Goal: Information Seeking & Learning: Learn about a topic

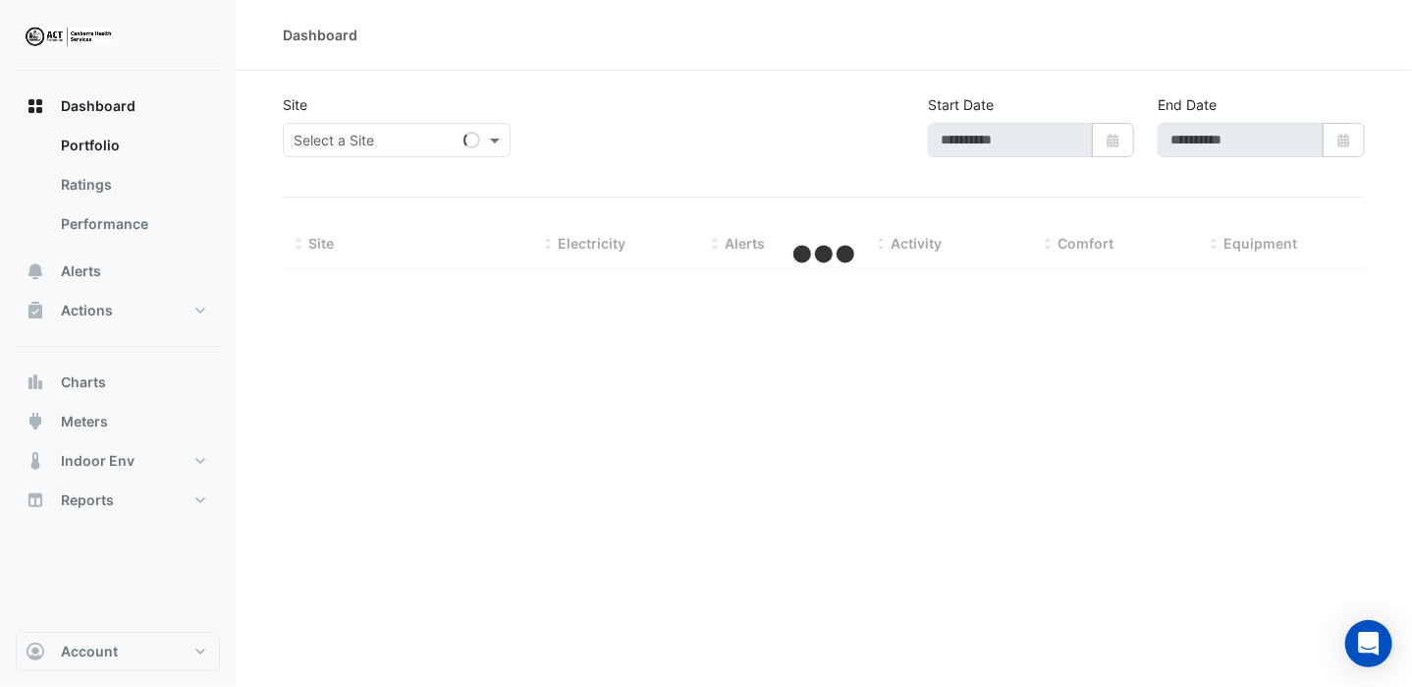
type input "**********"
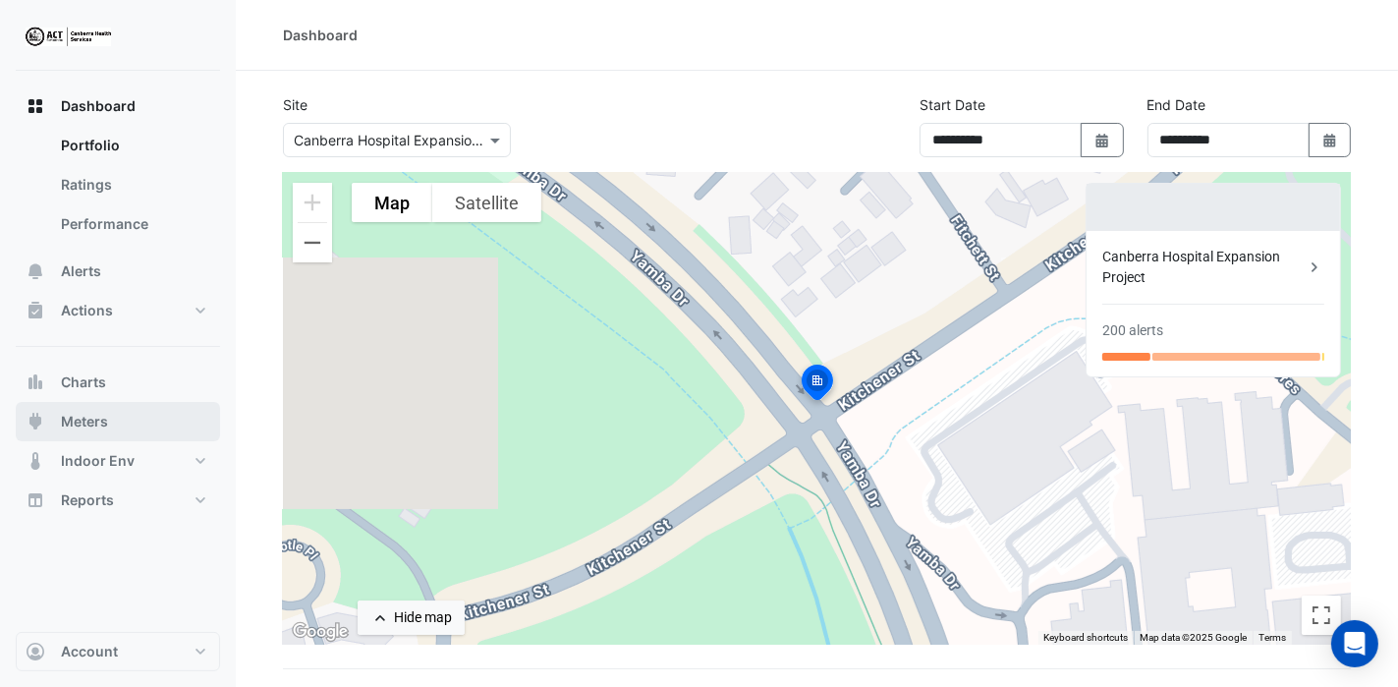
scroll to position [98, 0]
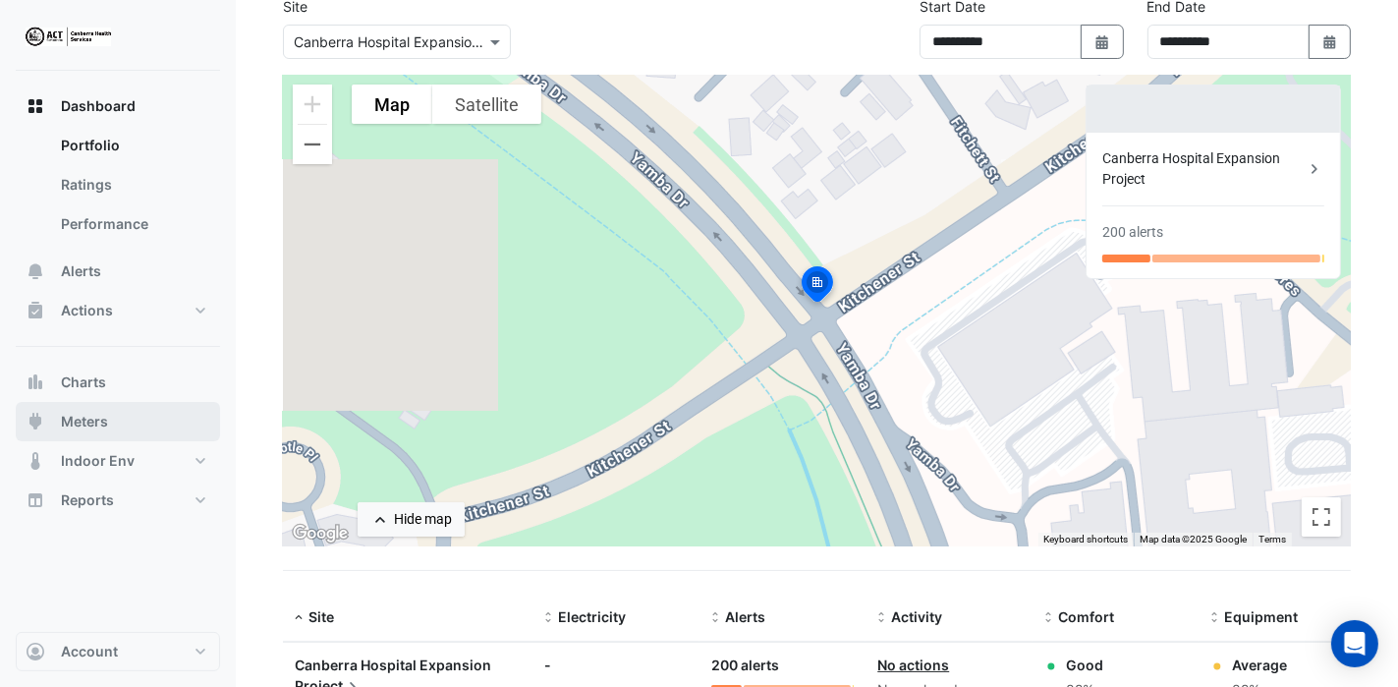
click at [63, 421] on span "Meters" at bounding box center [84, 422] width 47 height 20
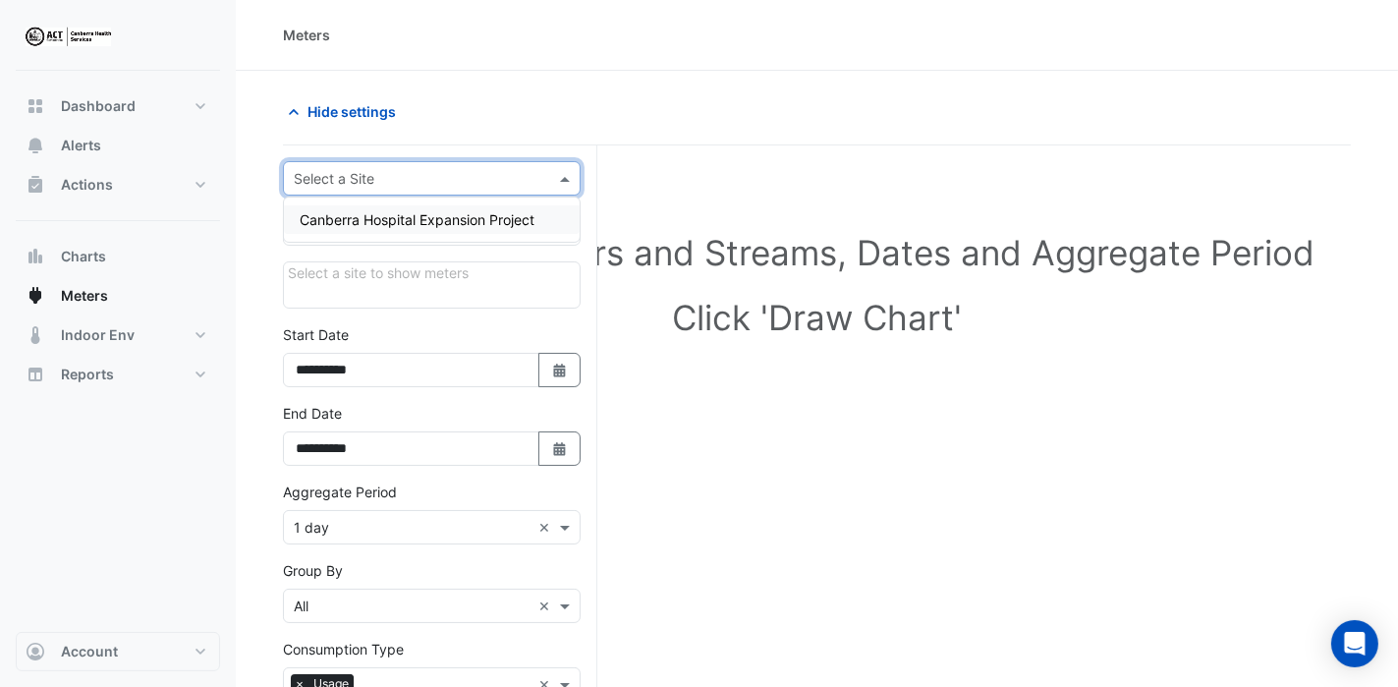
click at [338, 180] on input "text" at bounding box center [412, 179] width 237 height 21
click at [354, 219] on span "Canberra Hospital Expansion Project" at bounding box center [417, 219] width 235 height 17
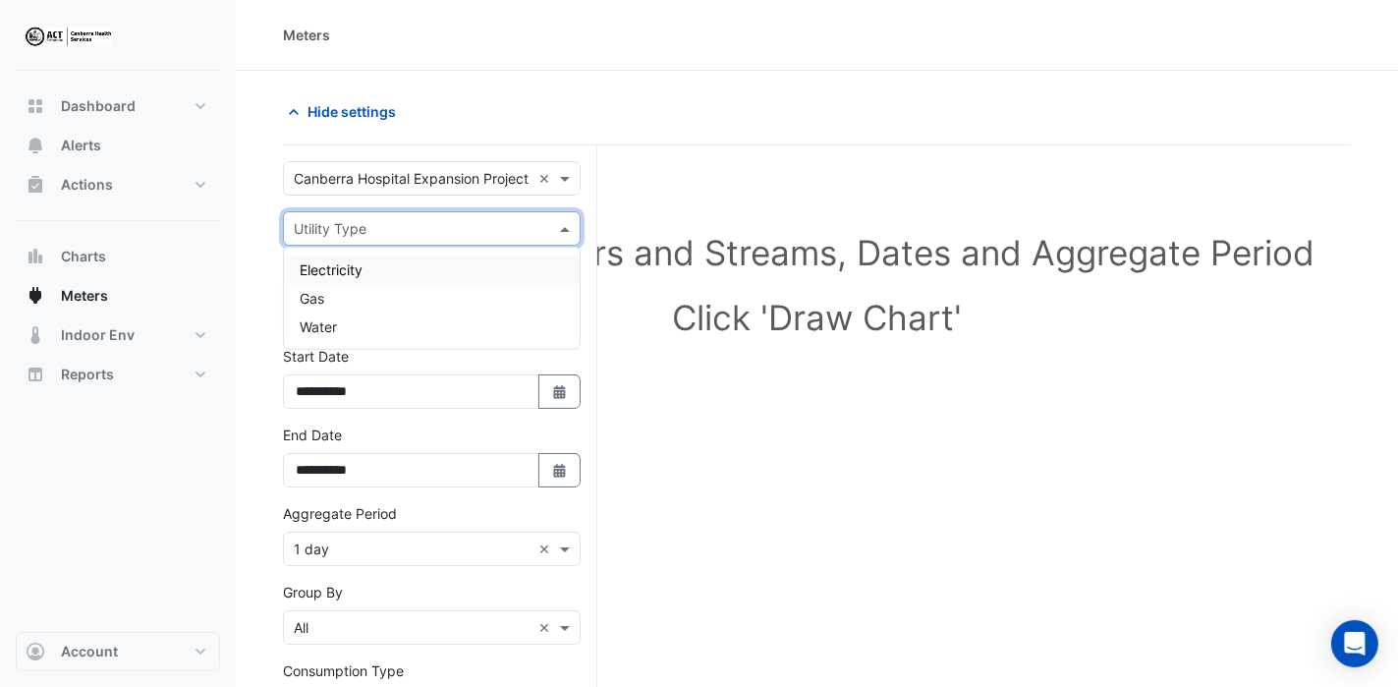
click at [346, 227] on input "text" at bounding box center [412, 229] width 237 height 21
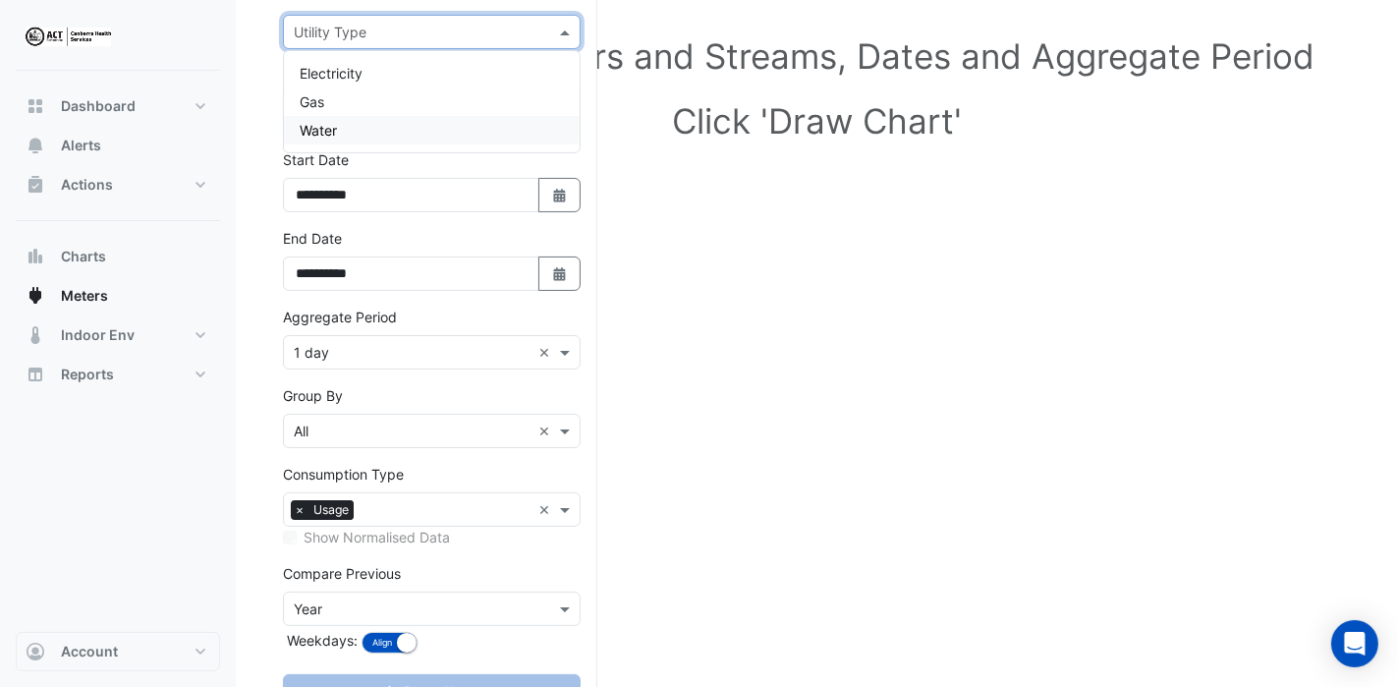
scroll to position [98, 0]
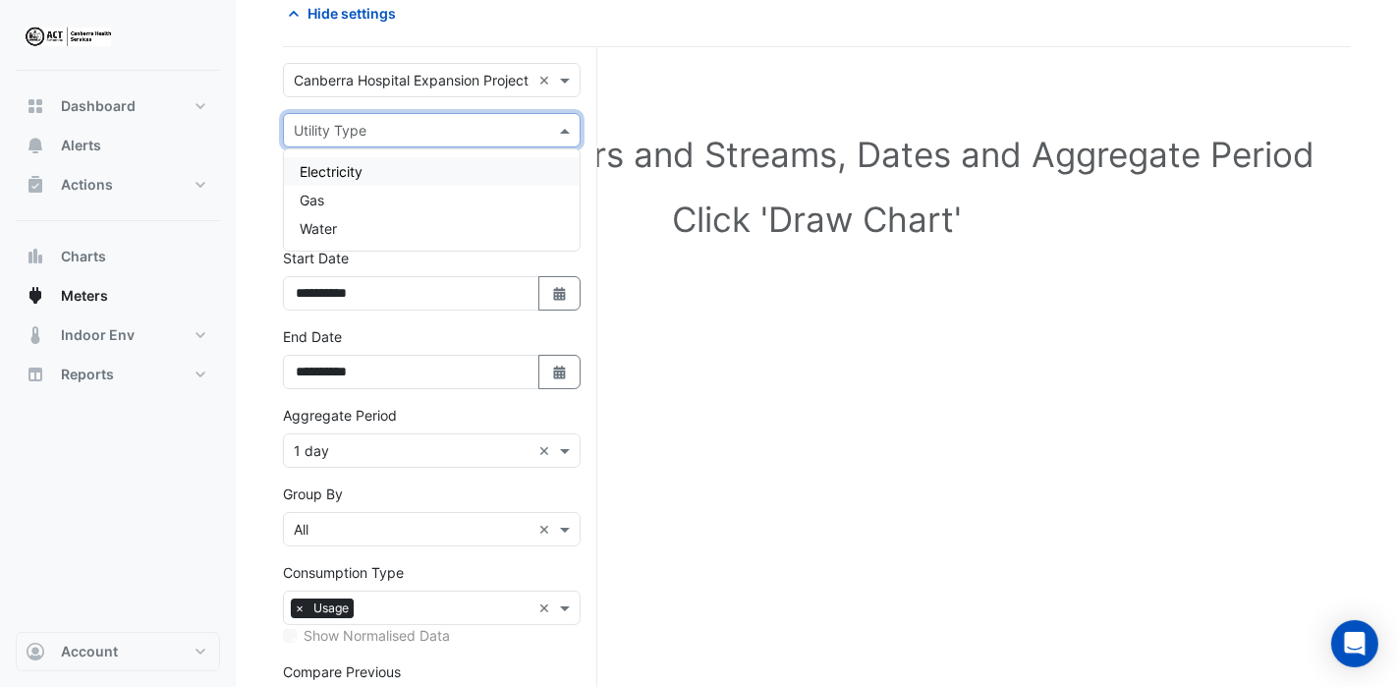
click at [333, 168] on span "Electricity" at bounding box center [331, 171] width 63 height 17
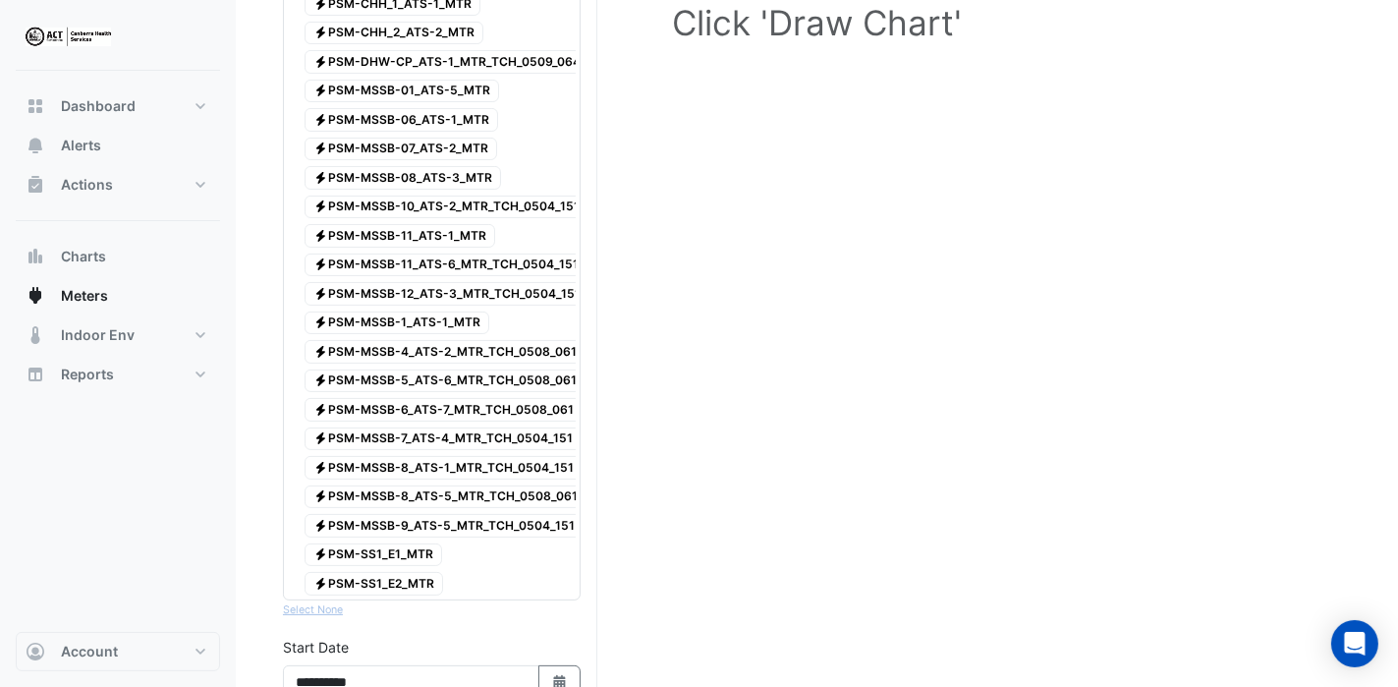
scroll to position [393, 0]
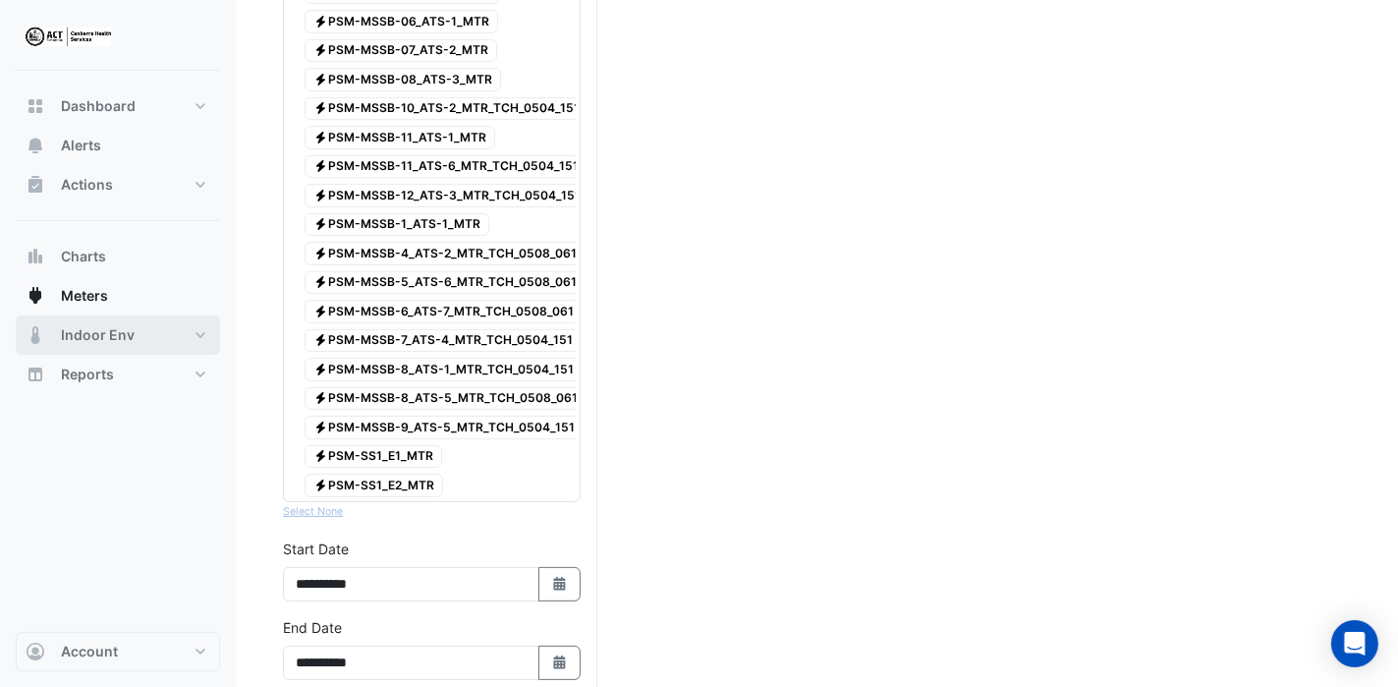
click at [75, 333] on span "Indoor Env" at bounding box center [98, 335] width 74 height 20
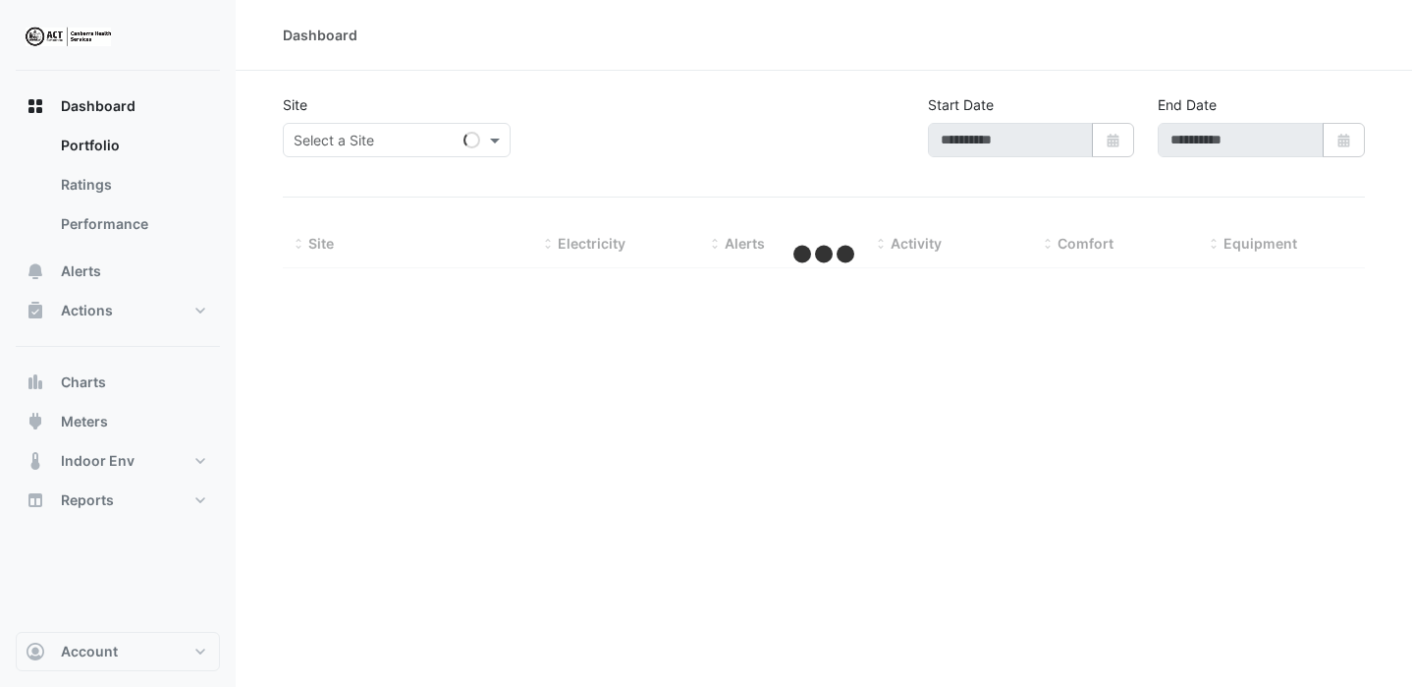
type input "**********"
